Goal: Find specific page/section: Find specific page/section

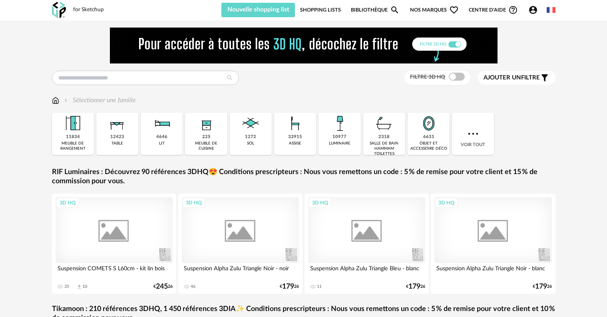
click at [156, 50] on img at bounding box center [304, 46] width 388 height 36
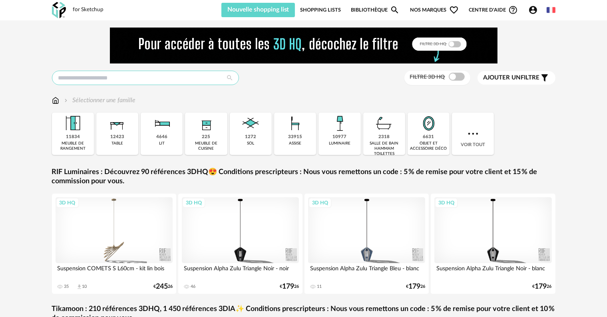
click at [121, 74] on input "text" at bounding box center [145, 78] width 187 height 14
click at [137, 84] on input "text" at bounding box center [145, 78] width 187 height 14
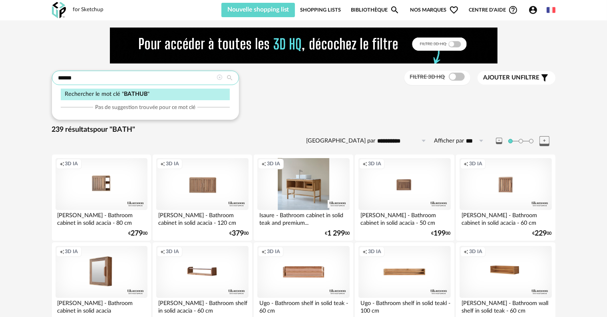
type input "******"
